Goal: Task Accomplishment & Management: Manage account settings

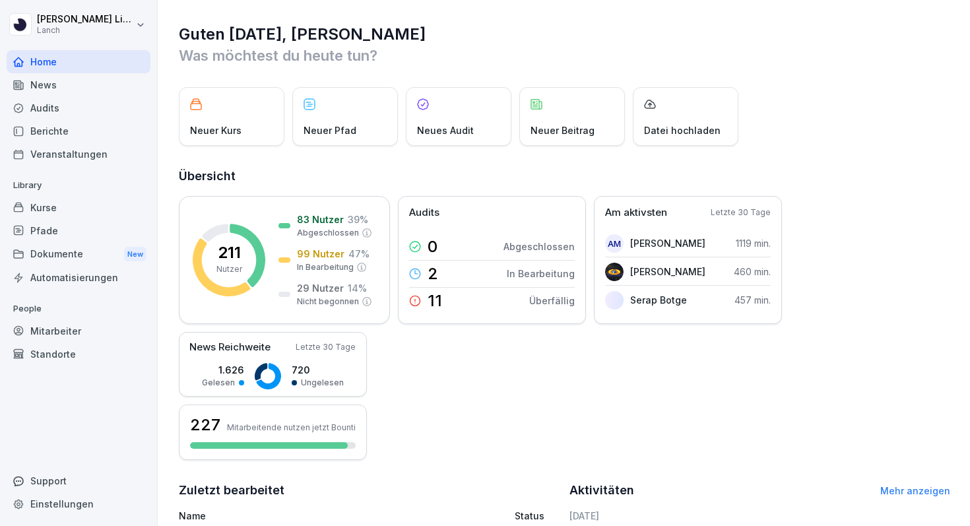
click at [81, 259] on div "Dokumente New" at bounding box center [79, 254] width 144 height 24
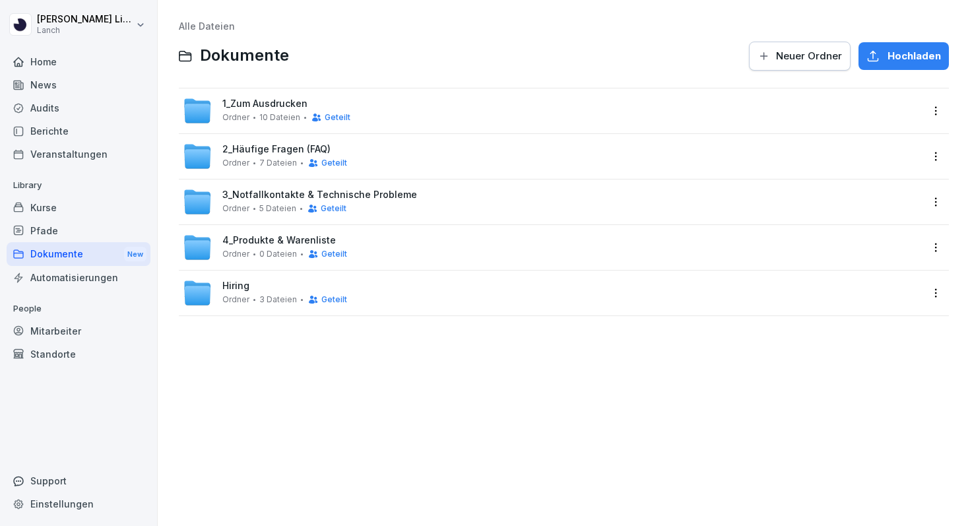
click at [304, 120] on div "Geteilt" at bounding box center [327, 117] width 46 height 11
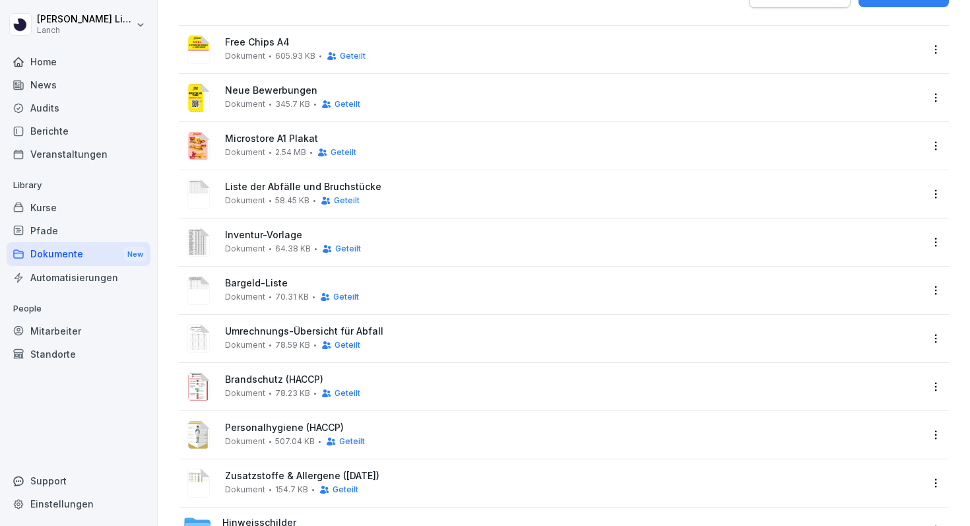
scroll to position [64, 0]
click at [308, 275] on div "Bargeld-Liste Dokument 70.31 KB Geteilt" at bounding box center [552, 289] width 738 height 32
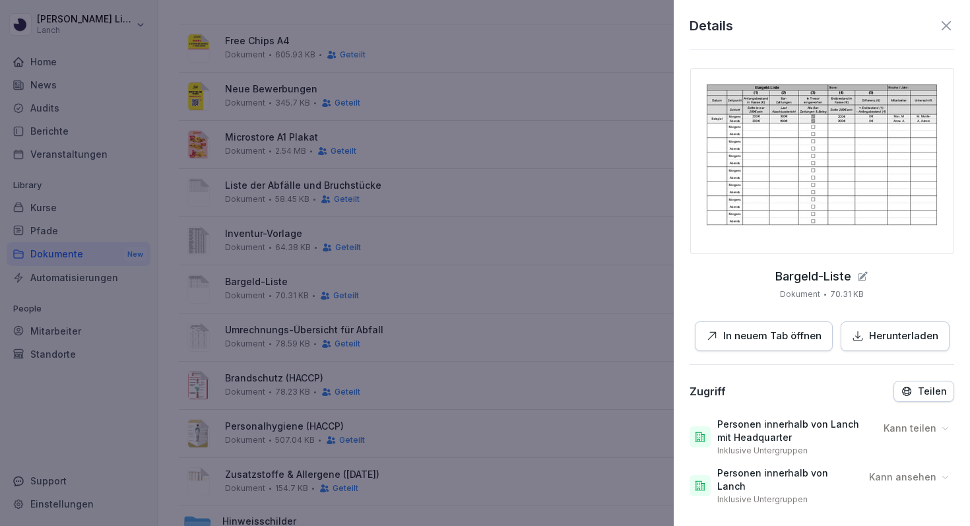
click at [796, 346] on button "In neuem Tab öffnen" at bounding box center [764, 336] width 138 height 30
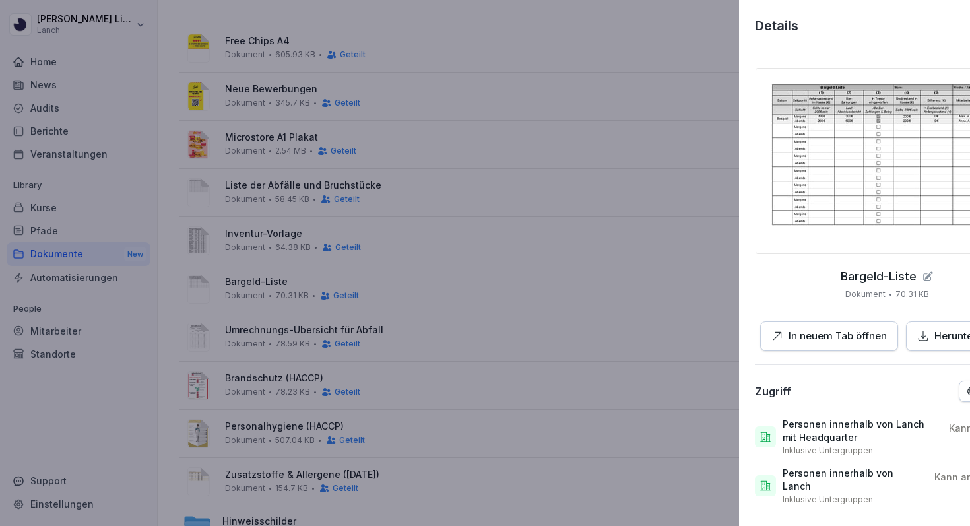
click at [346, 137] on div at bounding box center [485, 263] width 970 height 526
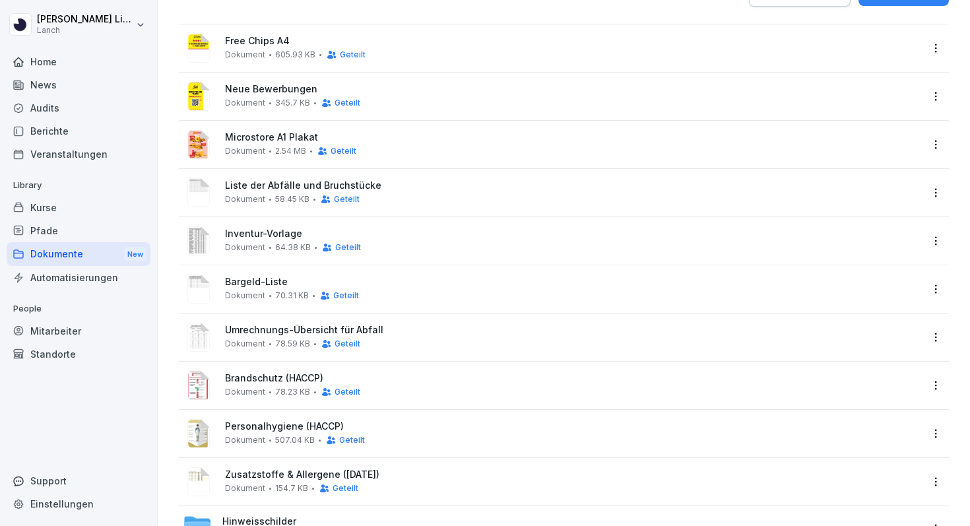
click at [42, 141] on div "Berichte" at bounding box center [79, 130] width 144 height 23
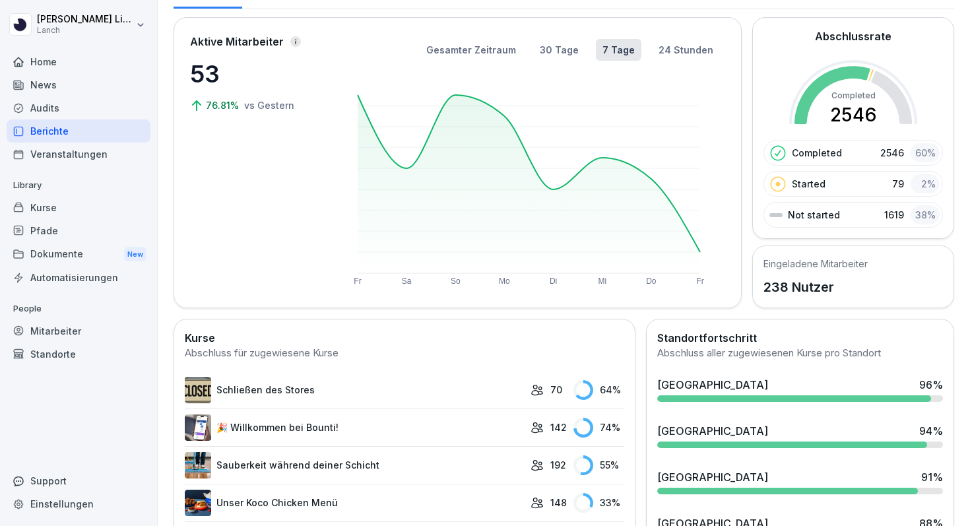
click at [42, 141] on div "Berichte" at bounding box center [79, 130] width 144 height 23
click at [86, 327] on div "Mitarbeiter" at bounding box center [79, 330] width 144 height 23
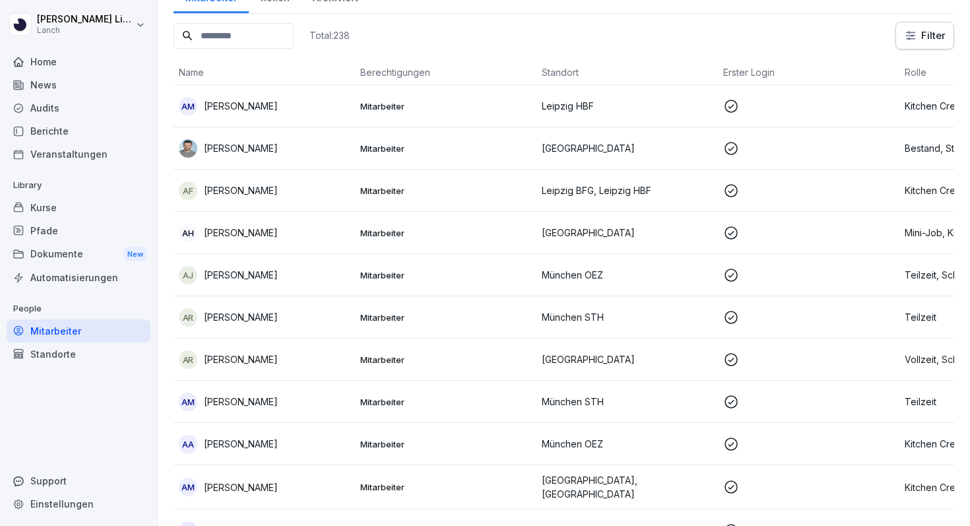
scroll to position [13, 0]
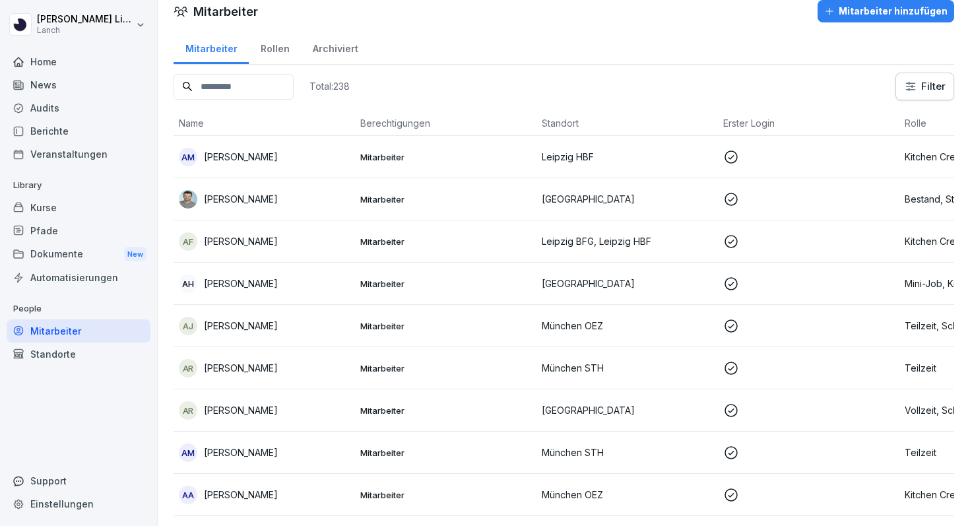
click at [243, 82] on input at bounding box center [234, 87] width 120 height 26
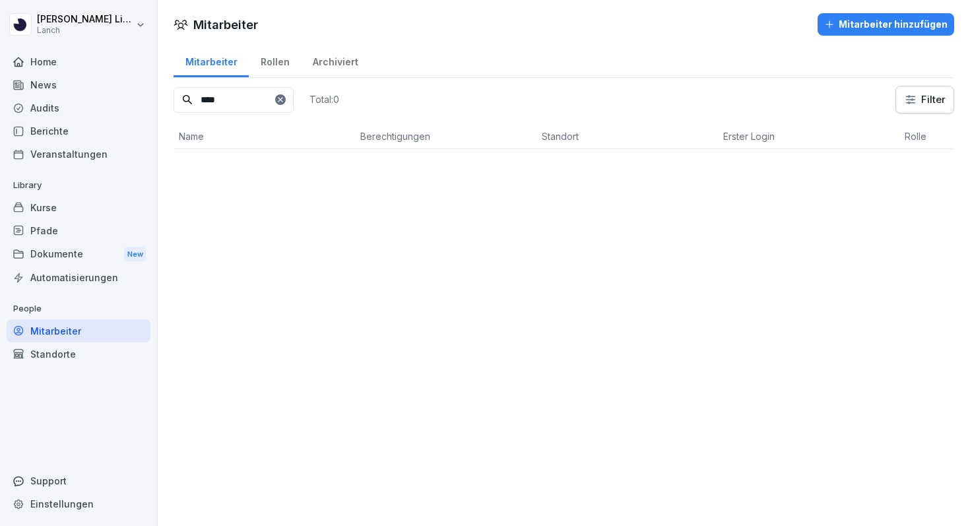
scroll to position [0, 0]
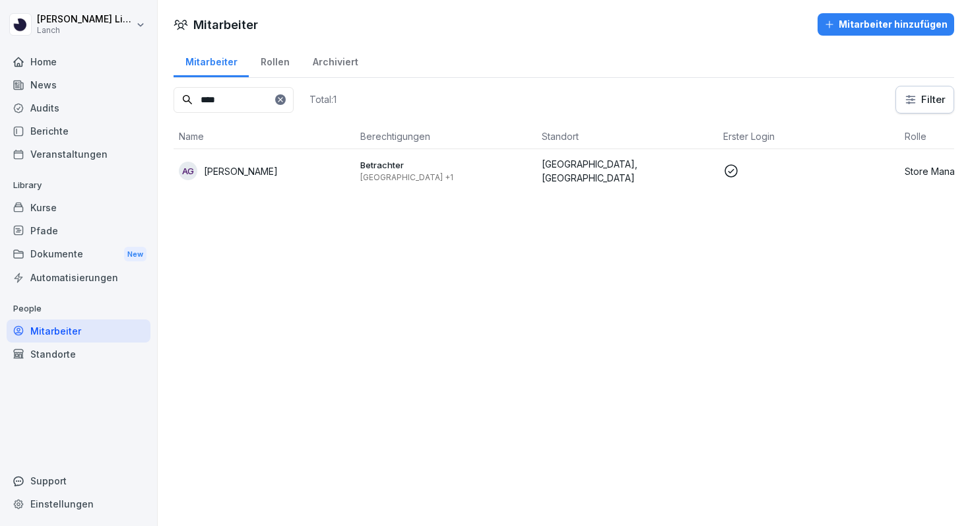
type input "****"
click at [238, 176] on p "[PERSON_NAME]" at bounding box center [241, 171] width 74 height 14
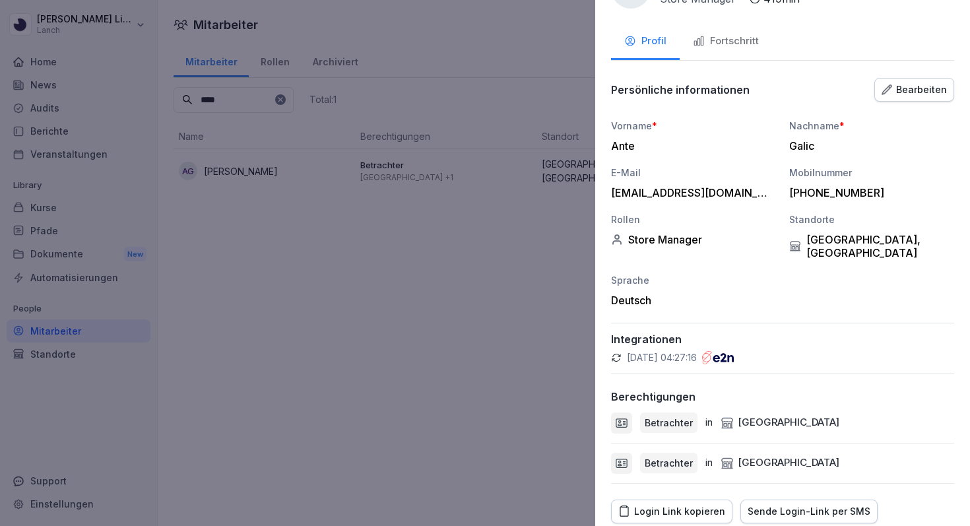
scroll to position [49, 0]
click at [905, 88] on div "Bearbeiten" at bounding box center [913, 90] width 65 height 15
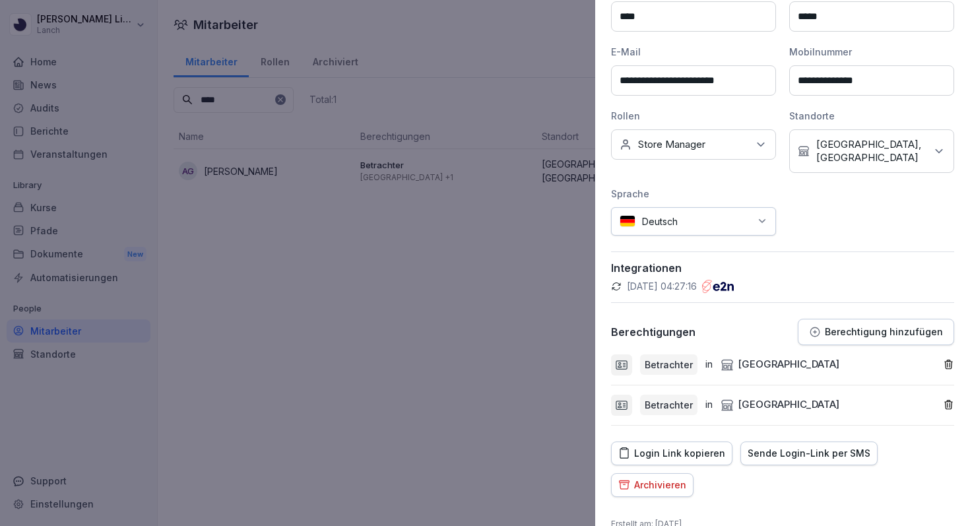
scroll to position [195, 0]
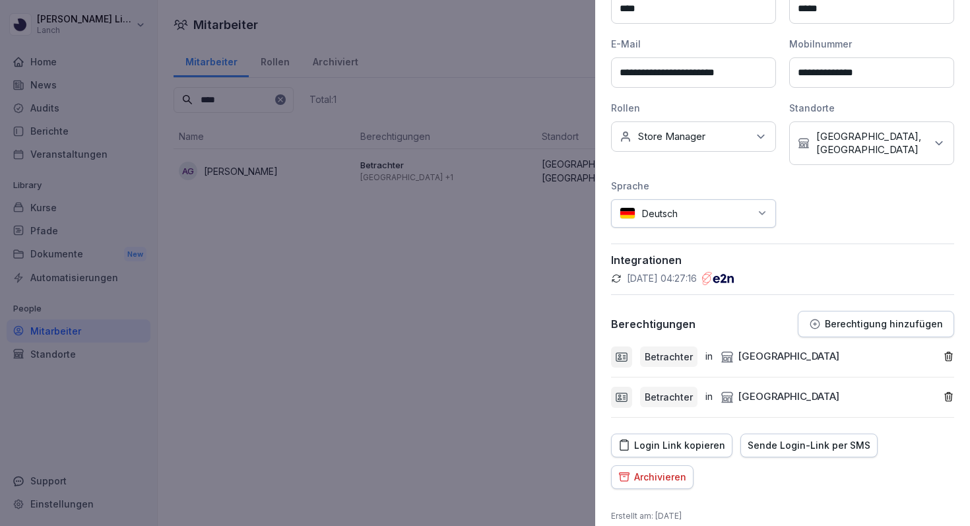
click at [856, 319] on p "Berechtigung hinzufügen" at bounding box center [884, 324] width 118 height 11
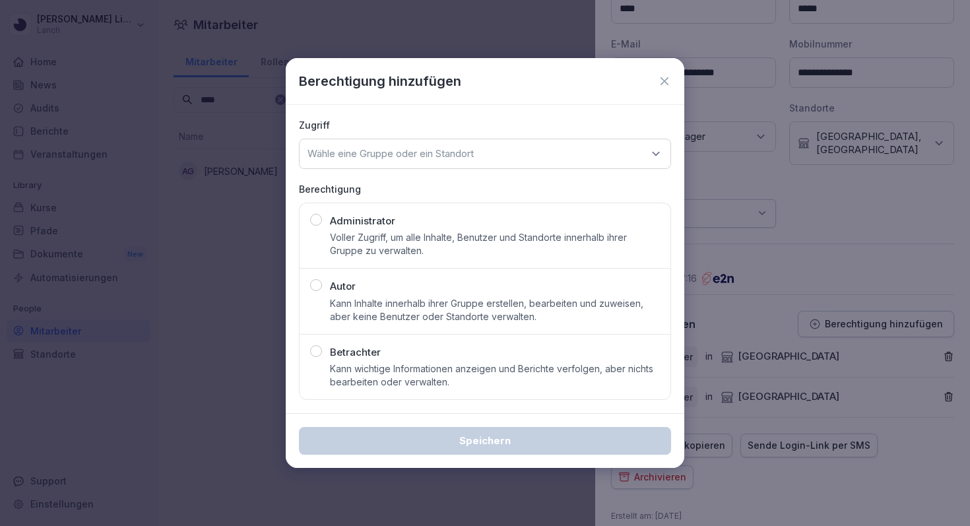
click at [432, 240] on p "Voller Zugriff, um alle Inhalte, Benutzer und Standorte innerhalb ihrer Gruppe …" at bounding box center [495, 244] width 330 height 26
click at [398, 158] on p "Wähle eine Gruppe oder ein Standort" at bounding box center [390, 153] width 166 height 13
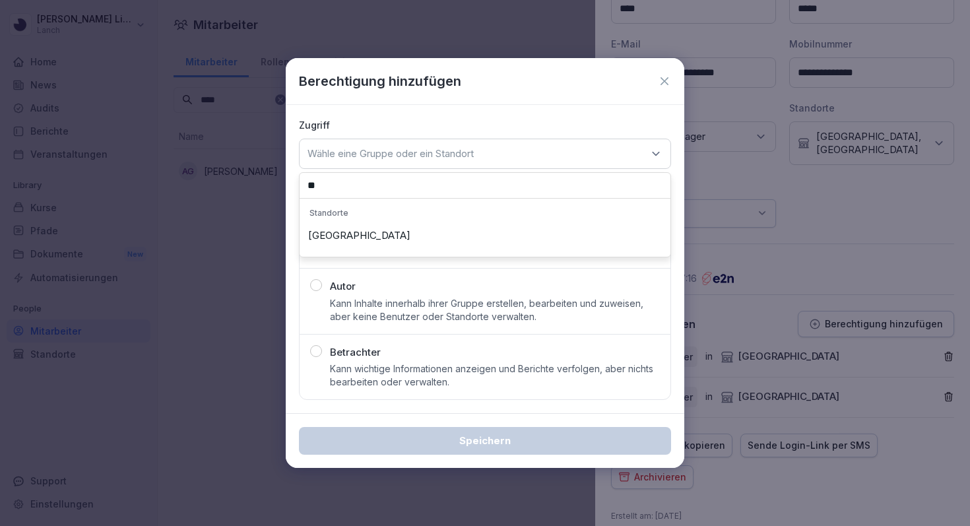
type input "**"
click at [346, 238] on div "[GEOGRAPHIC_DATA]" at bounding box center [485, 235] width 364 height 25
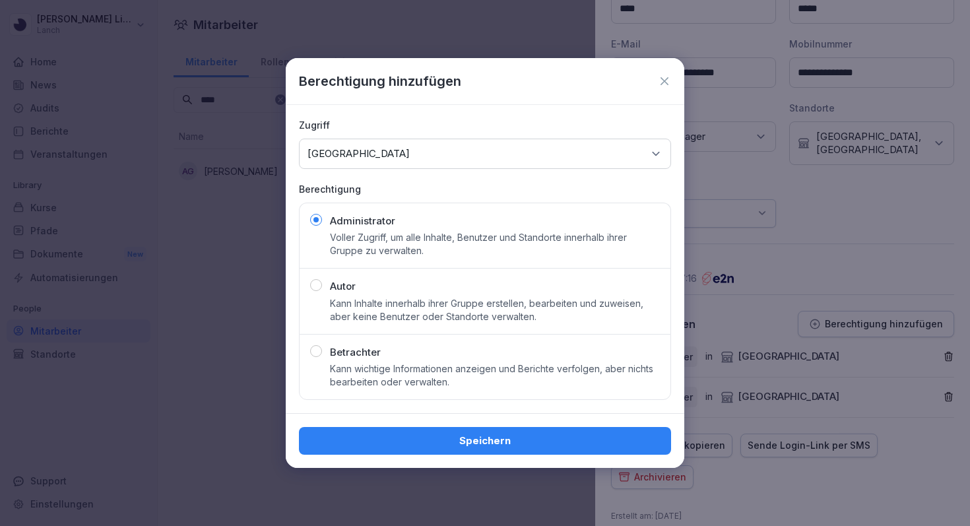
click at [428, 451] on button "Speichern" at bounding box center [485, 441] width 372 height 28
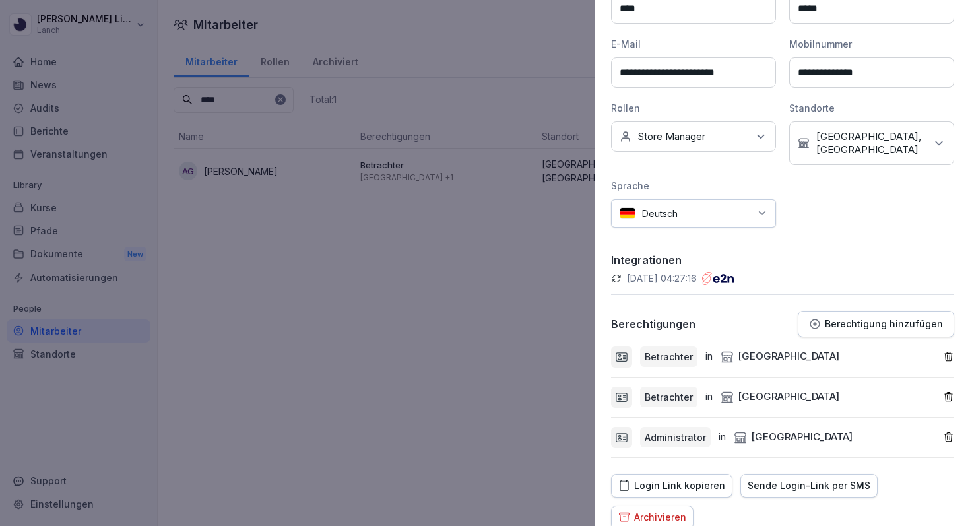
click at [817, 311] on button "Berechtigung hinzufügen" at bounding box center [876, 324] width 156 height 26
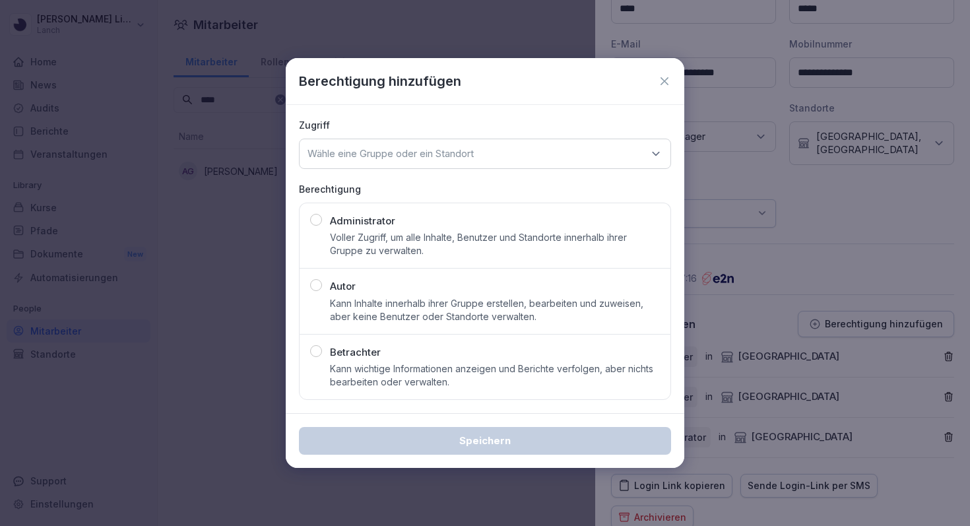
click at [443, 239] on p "Voller Zugriff, um alle Inhalte, Benutzer und Standorte innerhalb ihrer Gruppe …" at bounding box center [495, 244] width 330 height 26
click at [469, 146] on div "Wähle eine Gruppe oder ein Standort" at bounding box center [485, 154] width 372 height 30
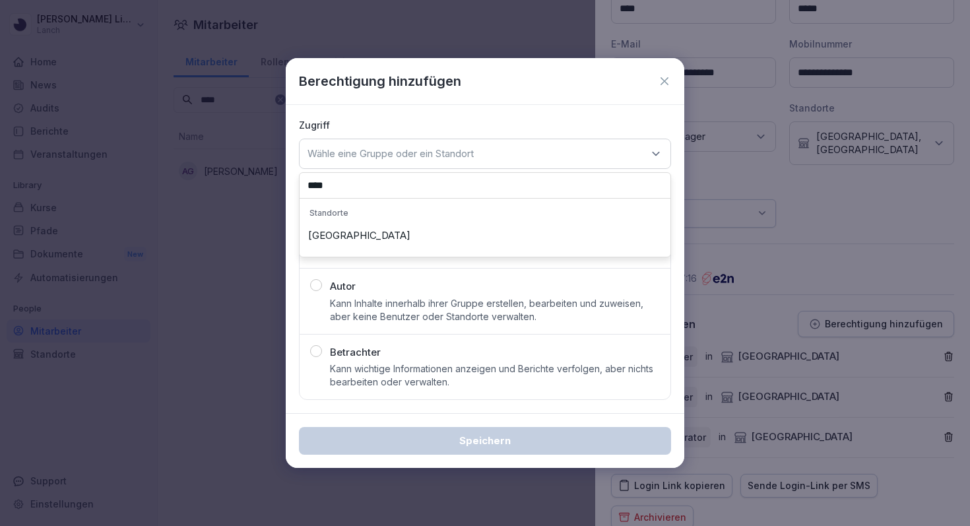
type input "****"
click at [375, 241] on div "[GEOGRAPHIC_DATA]" at bounding box center [485, 235] width 364 height 25
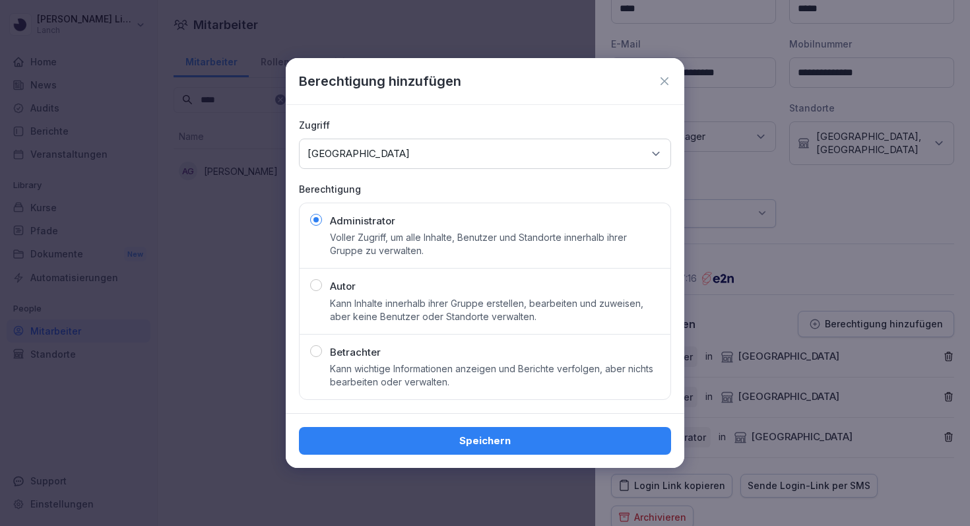
click at [470, 436] on div "Speichern" at bounding box center [484, 440] width 351 height 15
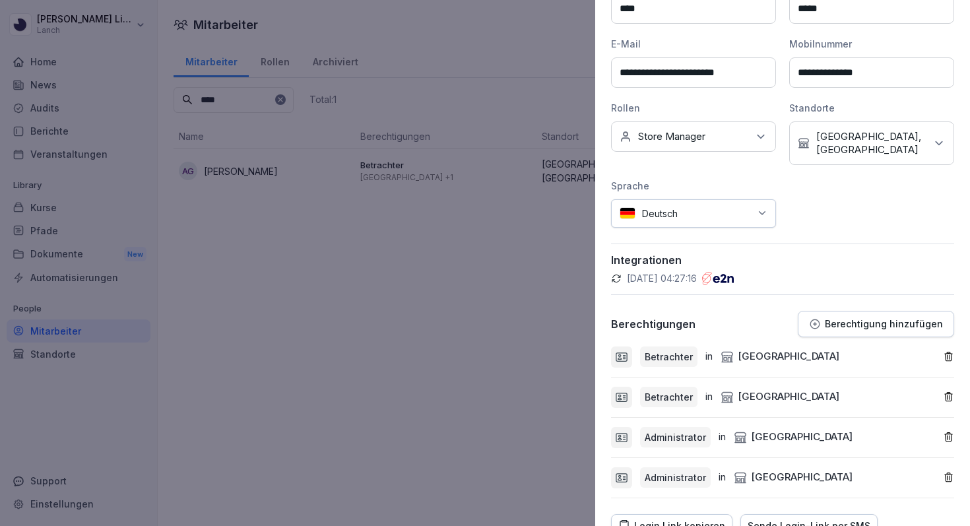
scroll to position [295, 0]
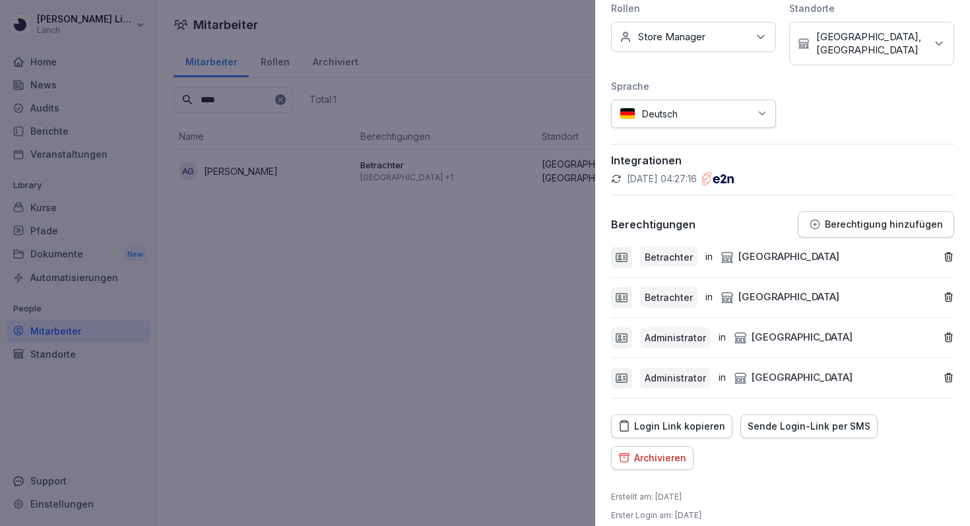
click at [504, 263] on div at bounding box center [485, 263] width 970 height 526
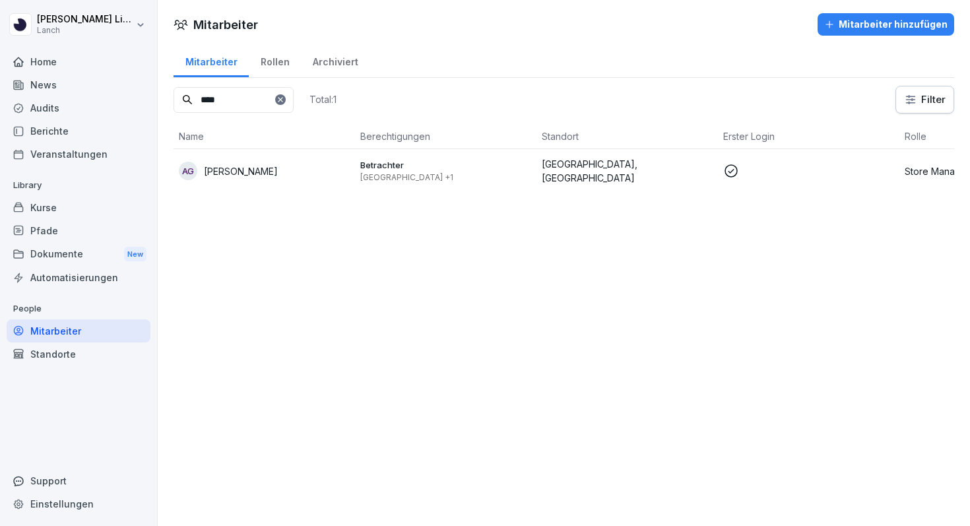
click at [199, 169] on div "AG [PERSON_NAME]" at bounding box center [264, 171] width 171 height 18
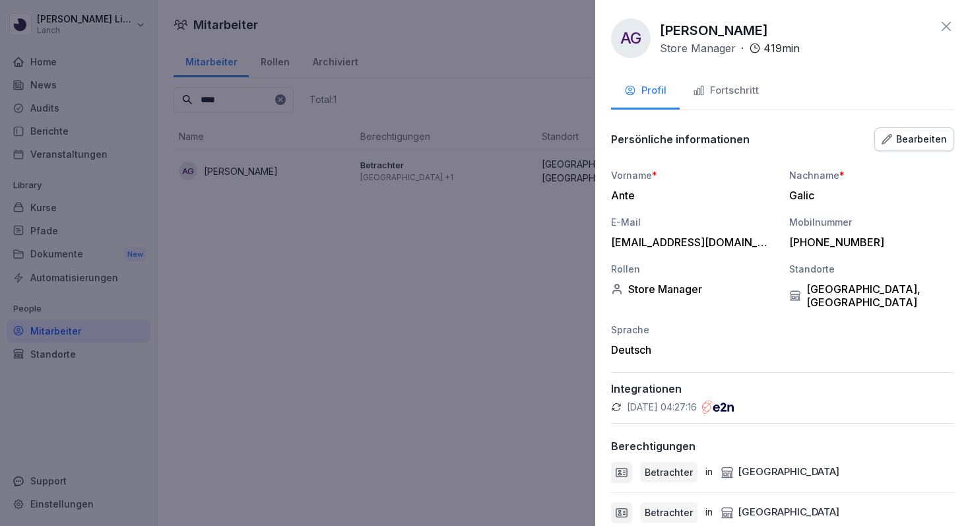
click at [654, 236] on div "[EMAIL_ADDRESS][DOMAIN_NAME]" at bounding box center [690, 242] width 158 height 13
click at [128, 107] on div at bounding box center [485, 263] width 970 height 526
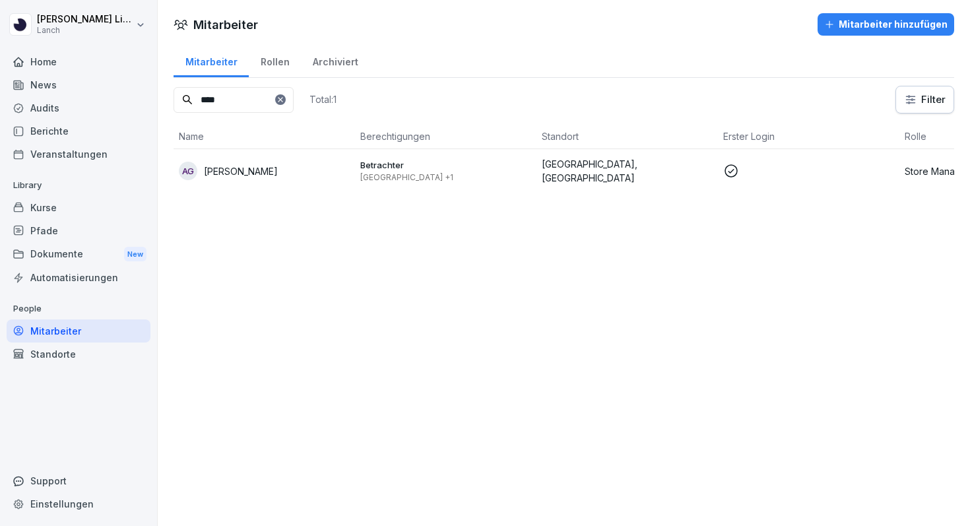
click at [79, 104] on div "Audits" at bounding box center [79, 107] width 144 height 23
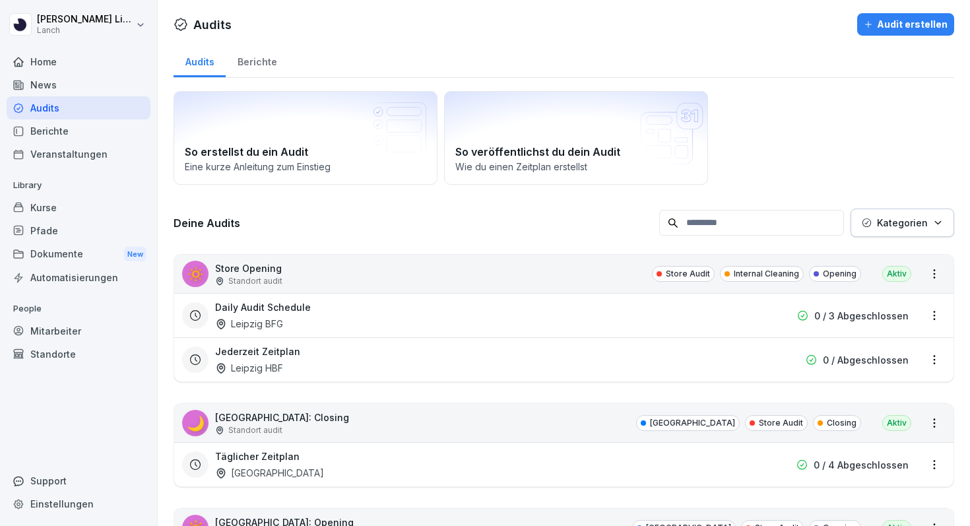
click at [707, 219] on input at bounding box center [751, 223] width 185 height 26
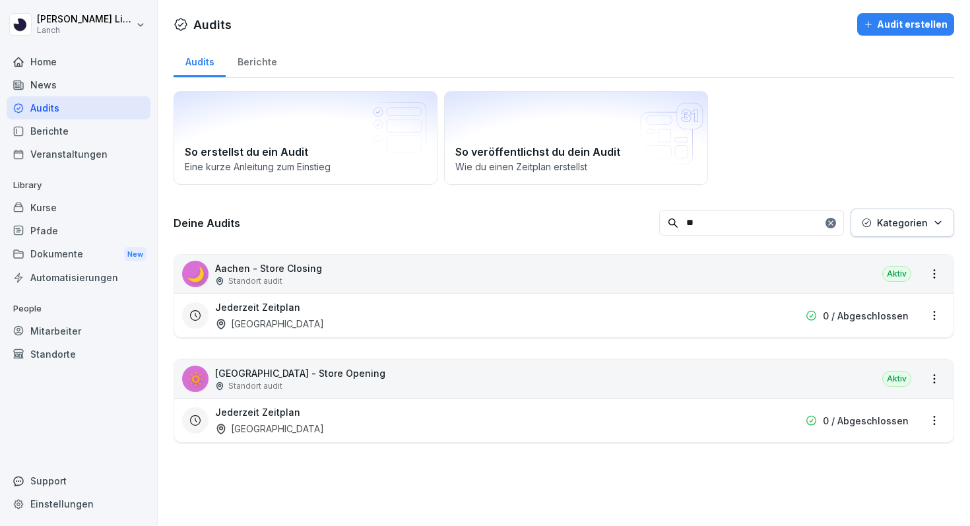
type input "**"
click at [435, 291] on div "🌙 [GEOGRAPHIC_DATA] - Store Closing Standort audit Aktiv" at bounding box center [563, 274] width 779 height 38
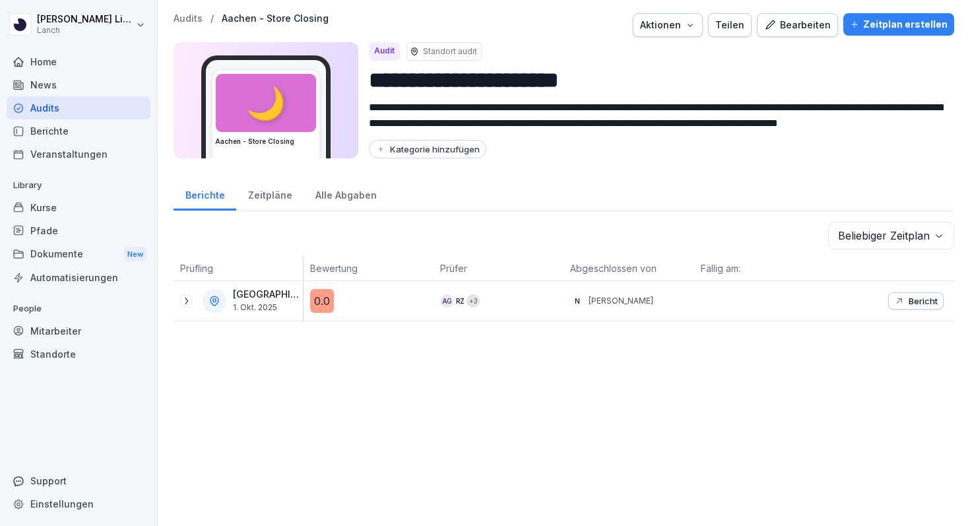
click at [189, 305] on icon at bounding box center [186, 301] width 11 height 11
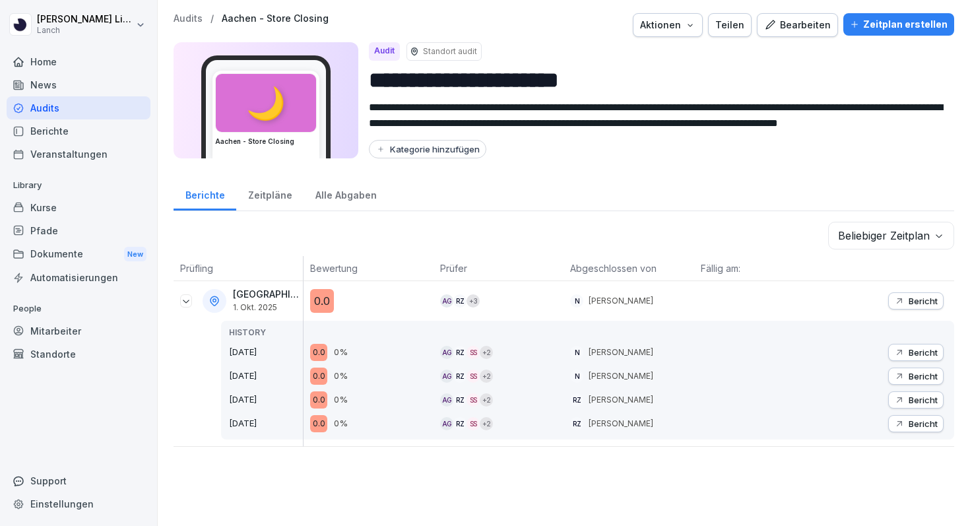
click at [912, 350] on p "Bericht" at bounding box center [923, 352] width 29 height 11
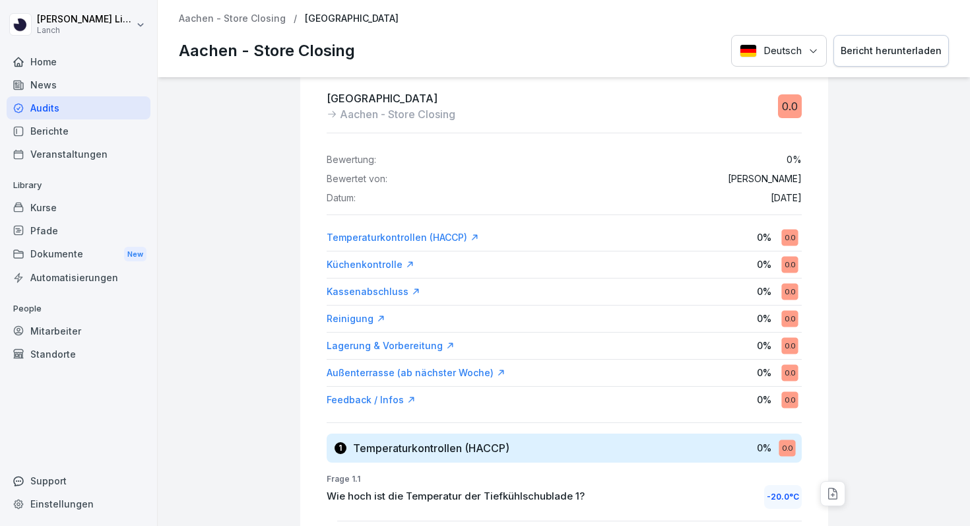
click at [414, 241] on div "Temperaturkontrollen (HACCP)" at bounding box center [403, 237] width 152 height 13
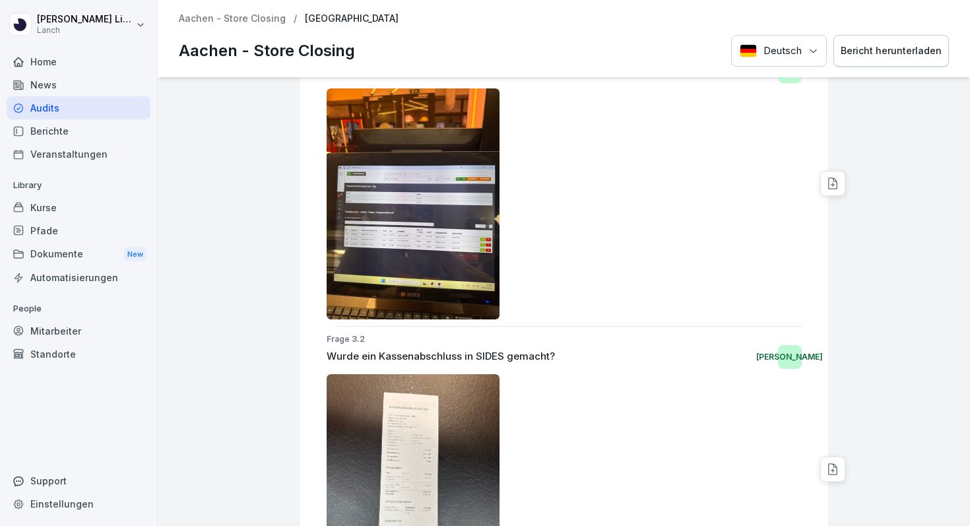
scroll to position [1274, 0]
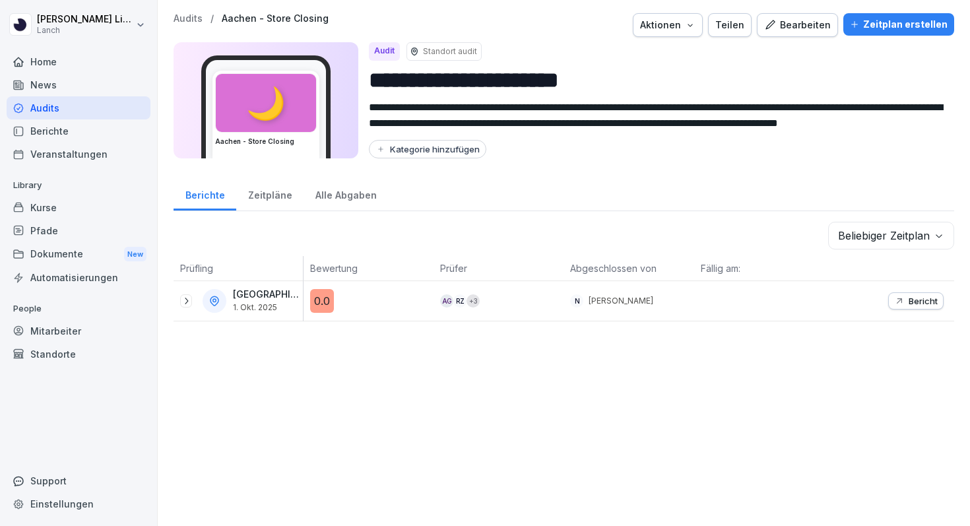
click at [188, 302] on icon at bounding box center [186, 301] width 11 height 11
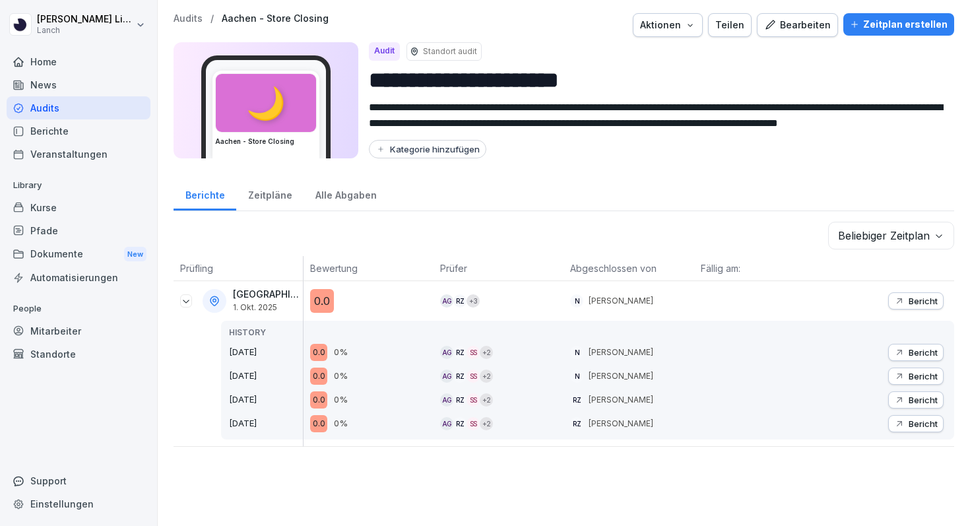
click at [323, 354] on div "0.0" at bounding box center [318, 352] width 17 height 17
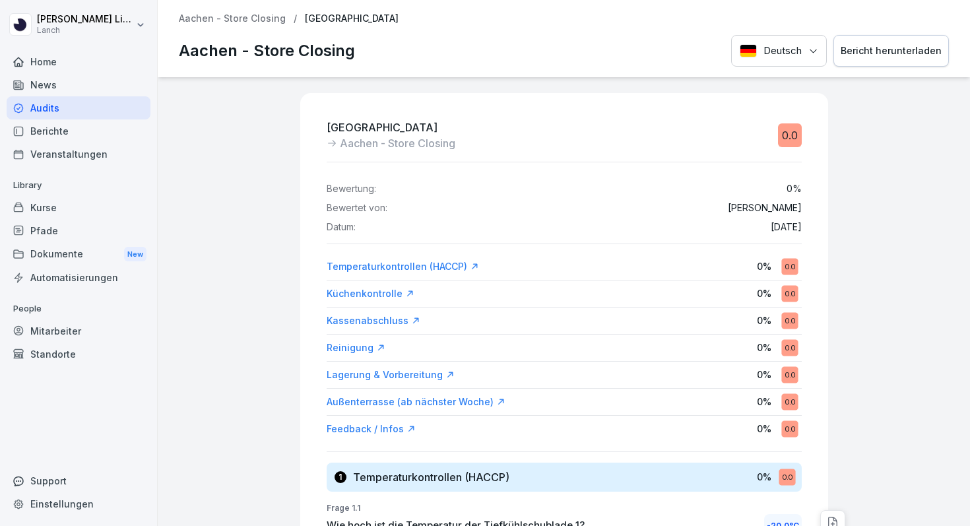
click at [405, 295] on icon at bounding box center [409, 293] width 9 height 9
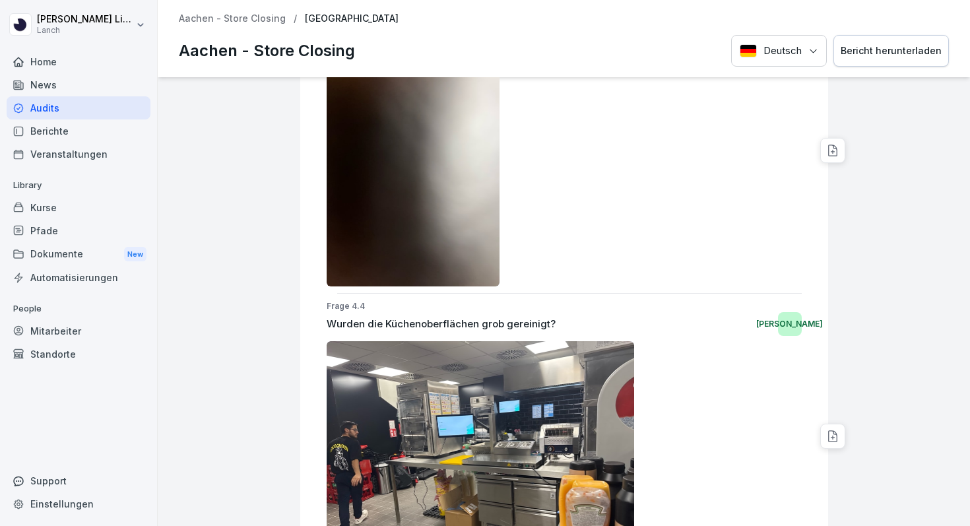
scroll to position [3125, 0]
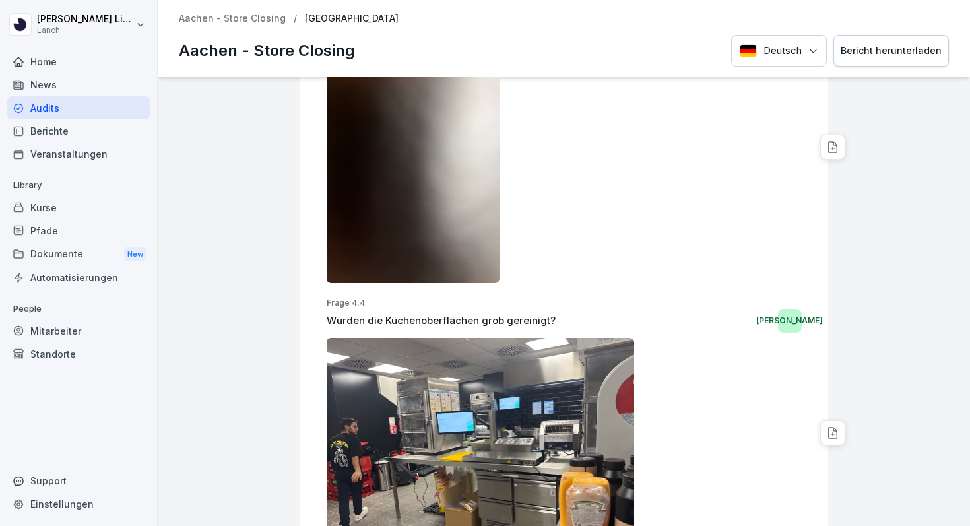
click at [84, 133] on div "Berichte" at bounding box center [79, 130] width 144 height 23
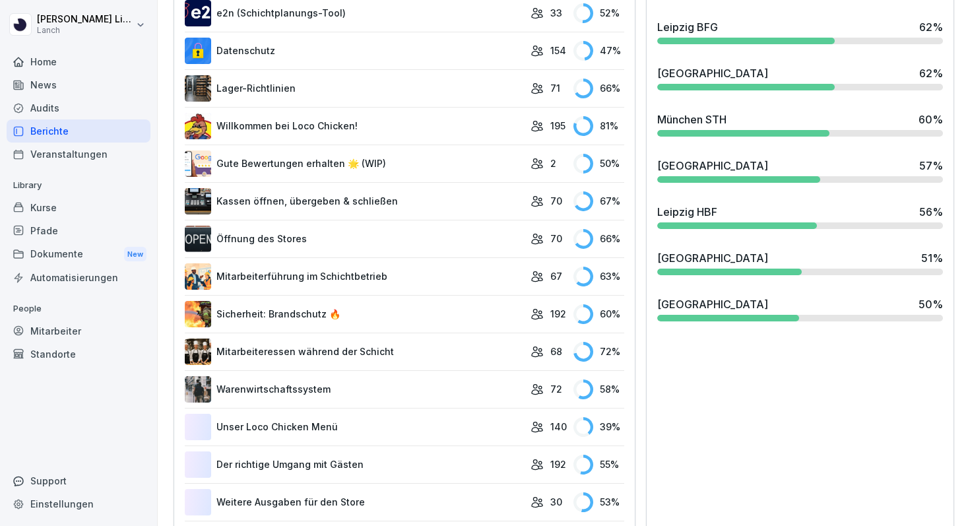
scroll to position [829, 0]
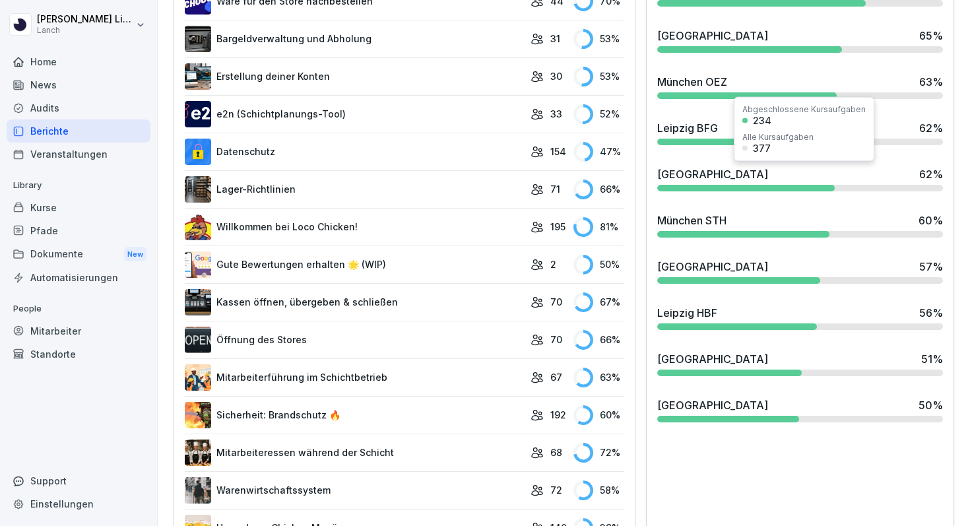
click at [709, 175] on div "[GEOGRAPHIC_DATA] 62 %" at bounding box center [800, 174] width 286 height 16
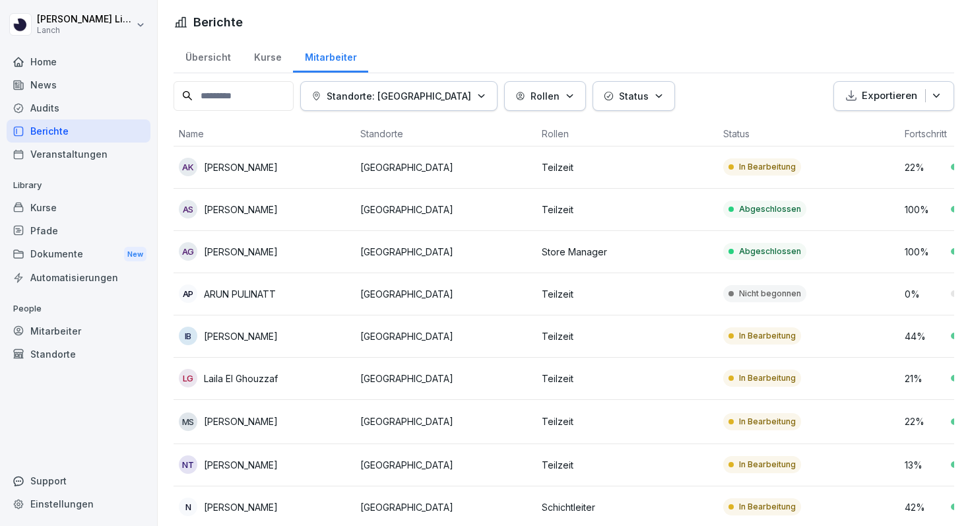
click at [353, 214] on td "AS [PERSON_NAME]" at bounding box center [264, 210] width 181 height 42
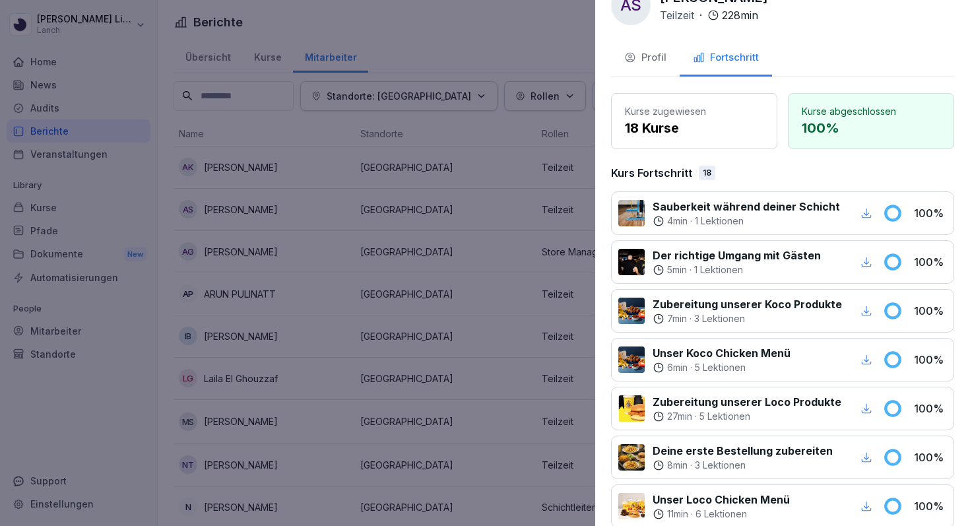
scroll to position [37, 0]
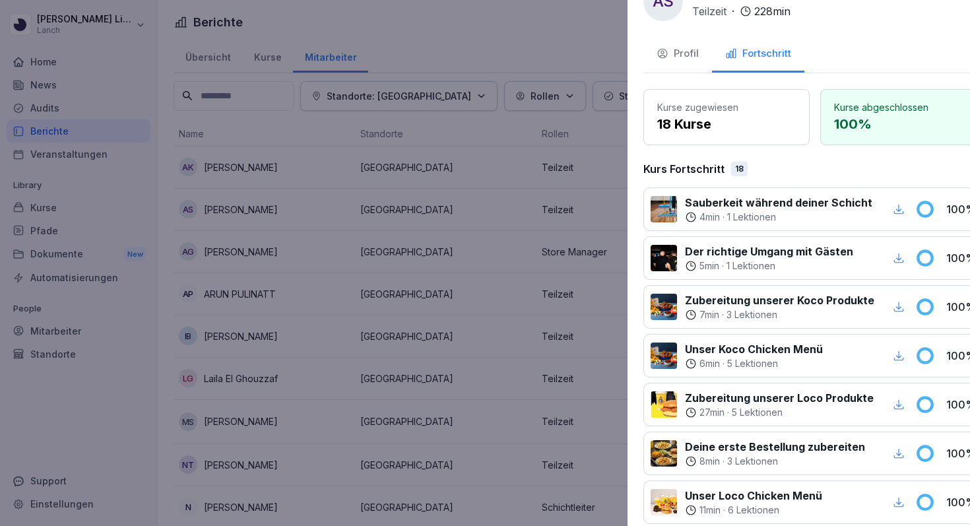
click at [478, 270] on div at bounding box center [485, 263] width 970 height 526
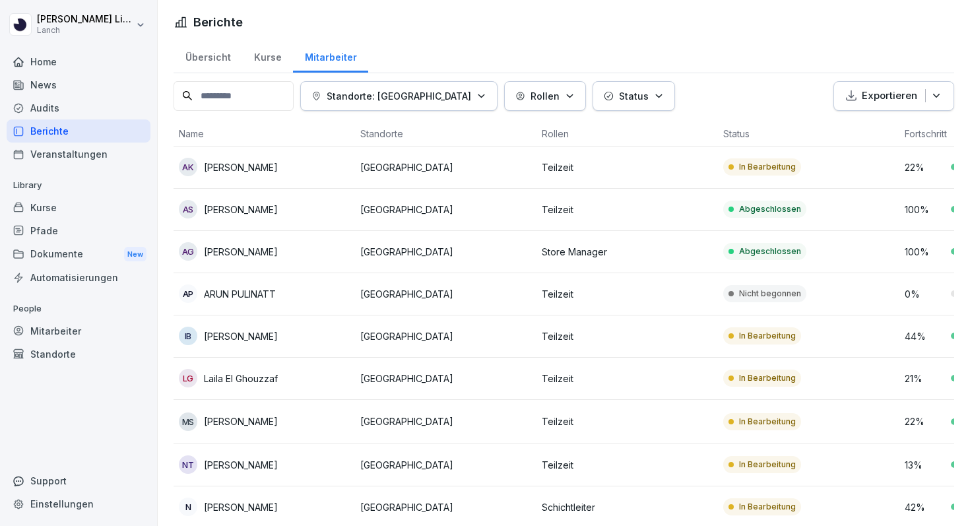
click at [324, 298] on div "AP ARUN PULINATT" at bounding box center [264, 293] width 171 height 18
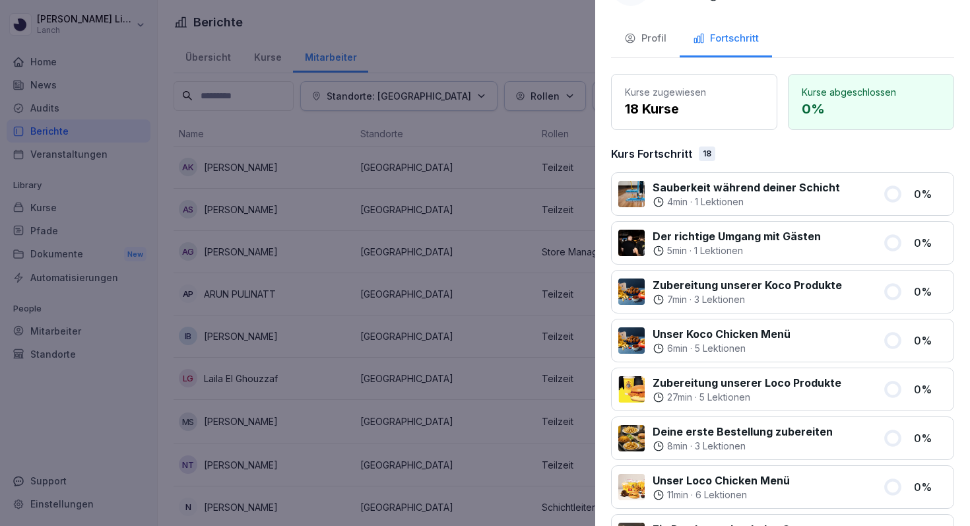
scroll to position [53, 0]
click at [537, 333] on div at bounding box center [485, 263] width 970 height 526
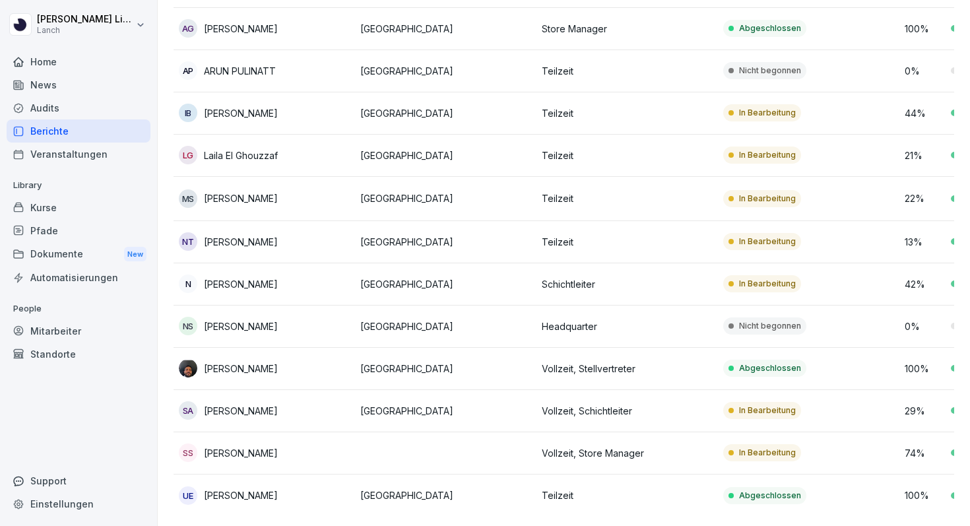
scroll to position [224, 0]
click at [467, 411] on p "[GEOGRAPHIC_DATA]" at bounding box center [445, 410] width 171 height 14
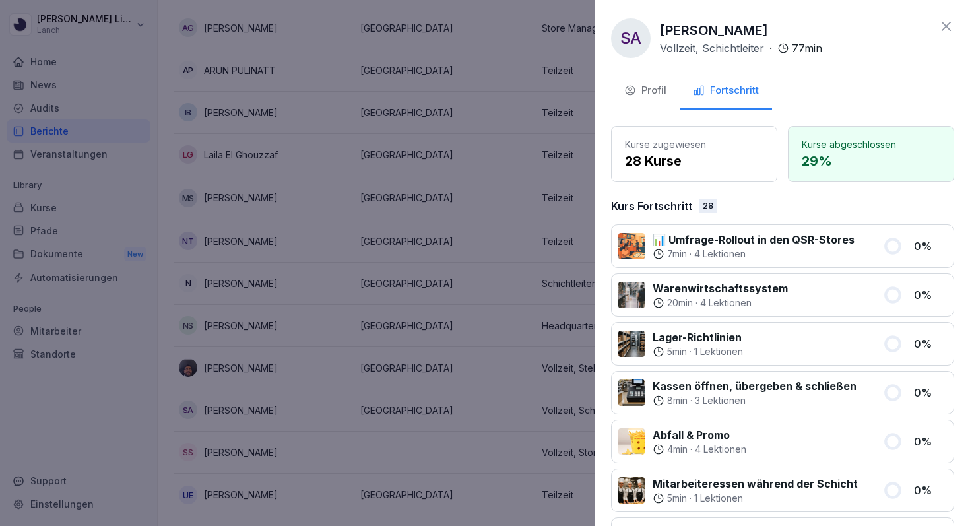
click at [467, 411] on div at bounding box center [485, 263] width 970 height 526
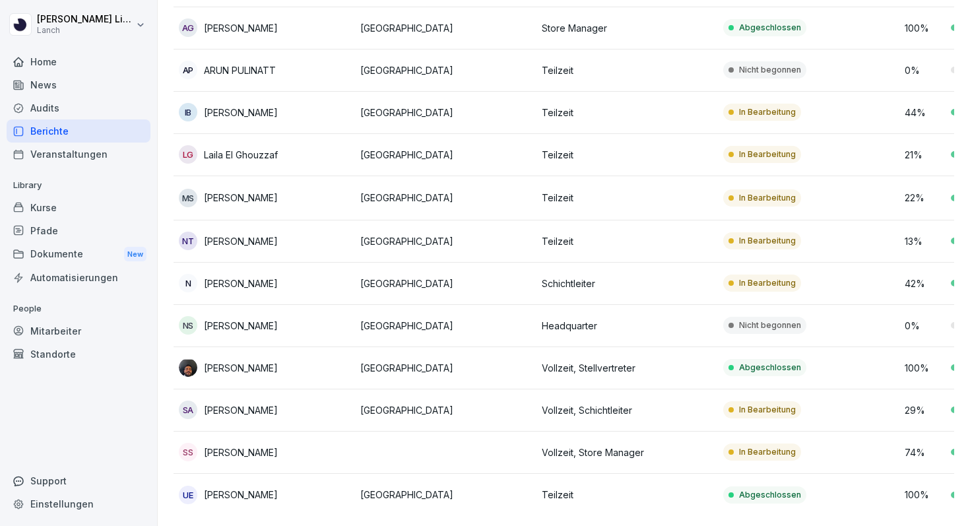
scroll to position [0, 0]
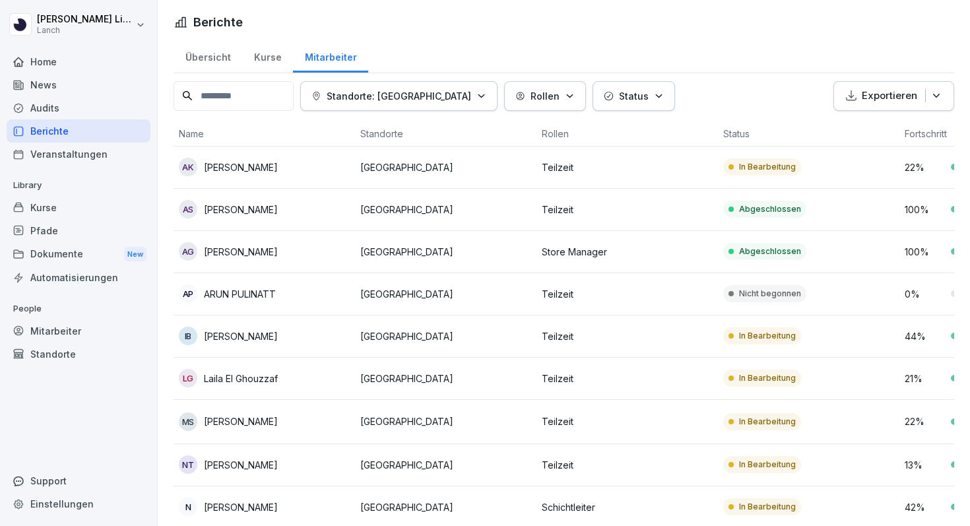
click at [211, 67] on div "Übersicht" at bounding box center [208, 56] width 69 height 34
